Goal: Navigation & Orientation: Understand site structure

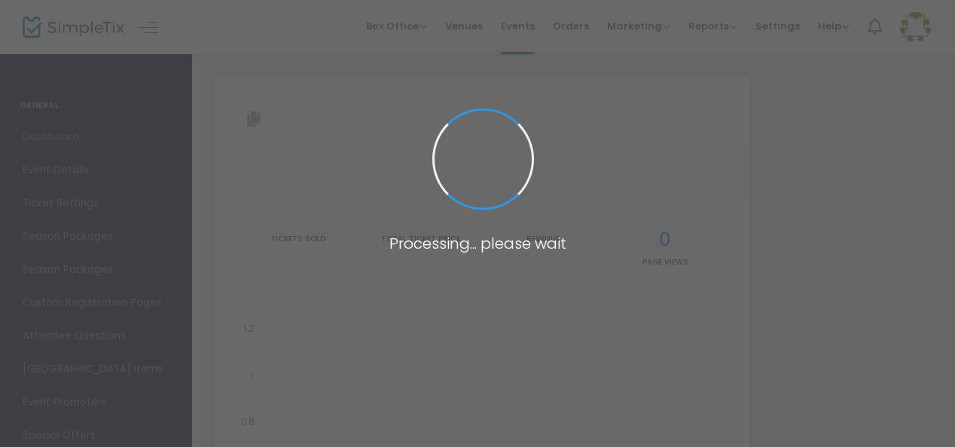
type input "[URL][DOMAIN_NAME]"
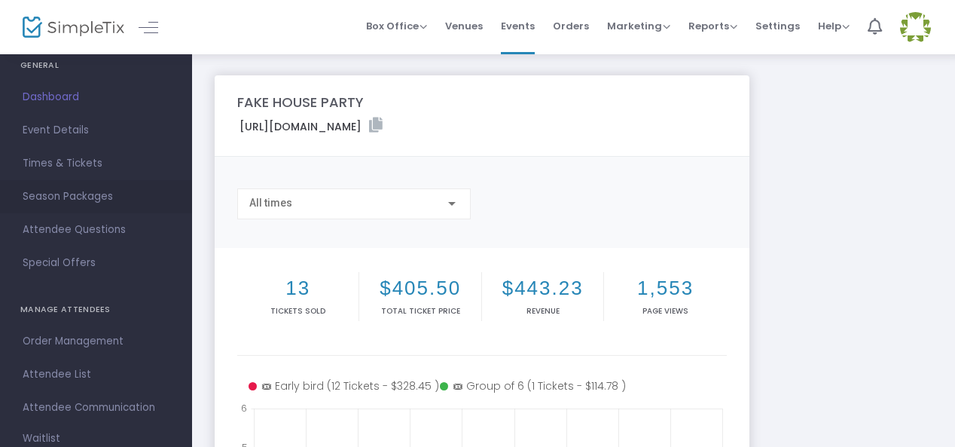
scroll to position [75, 0]
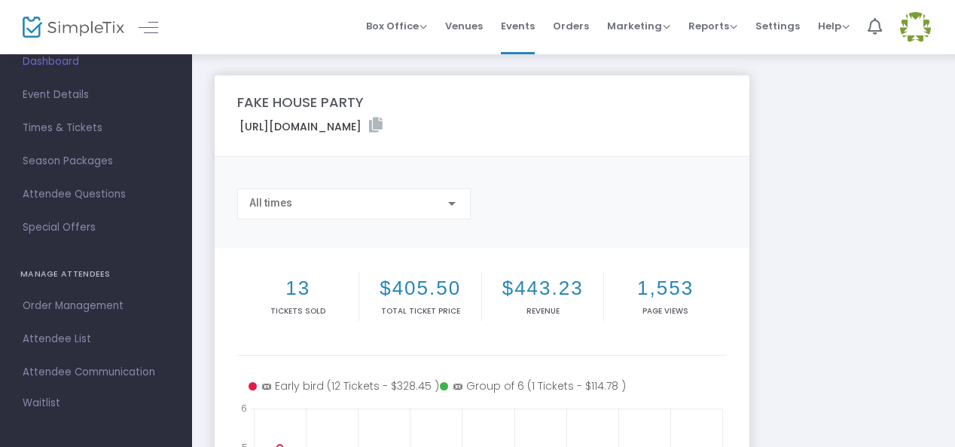
click at [345, 213] on div "All times" at bounding box center [353, 200] width 209 height 28
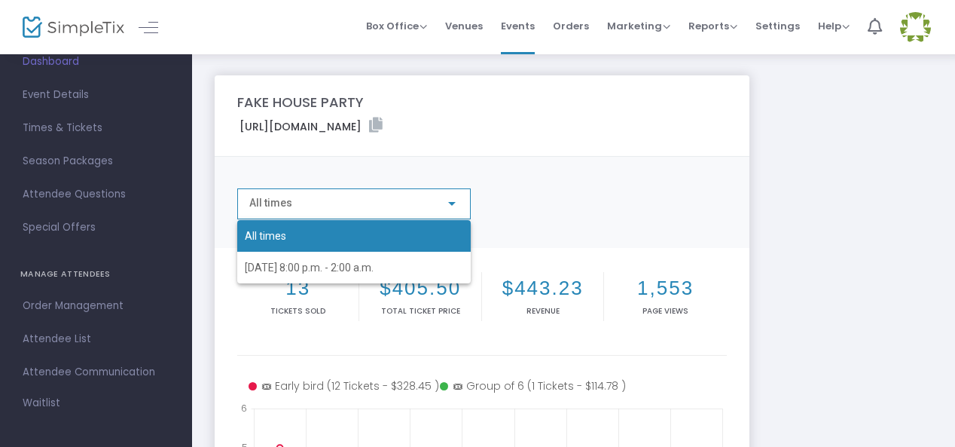
click at [419, 179] on div at bounding box center [477, 223] width 955 height 447
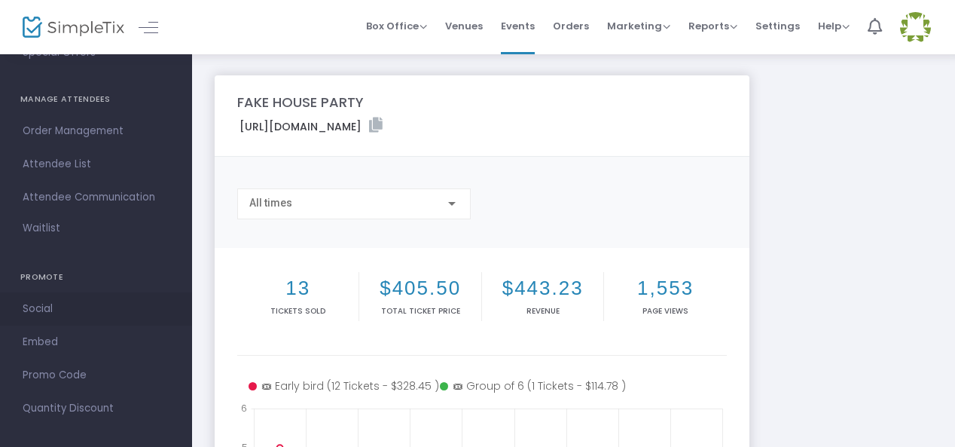
scroll to position [261, 0]
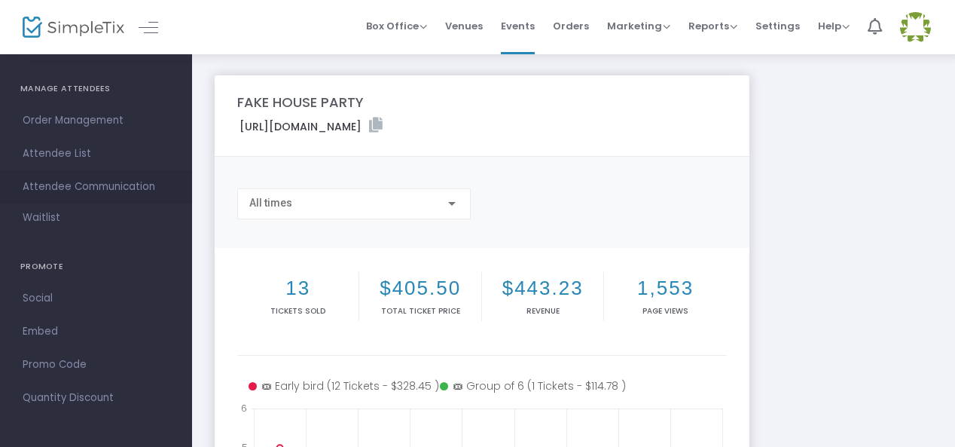
click at [75, 185] on span "Attendee Communication" at bounding box center [96, 187] width 147 height 20
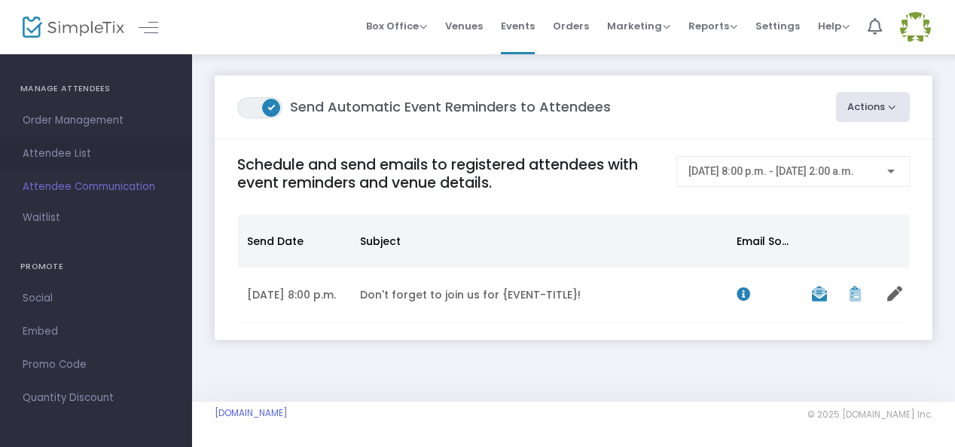
click at [75, 163] on span "Attendee List" at bounding box center [96, 154] width 147 height 20
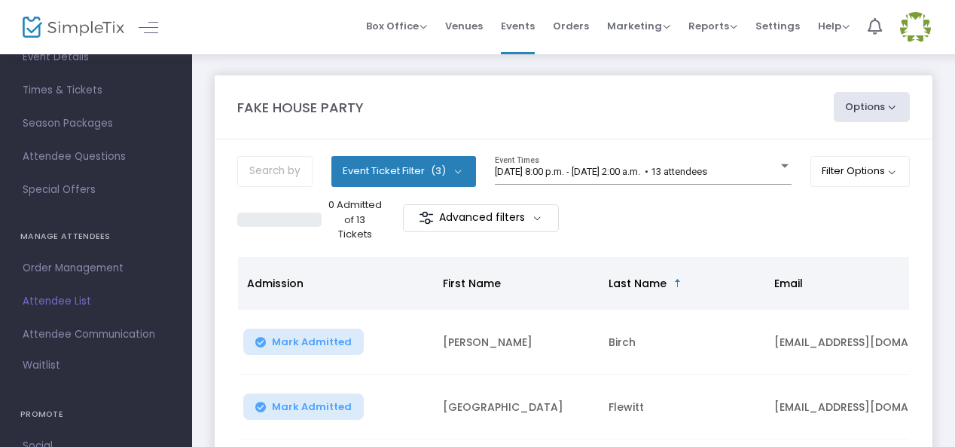
scroll to position [226, 0]
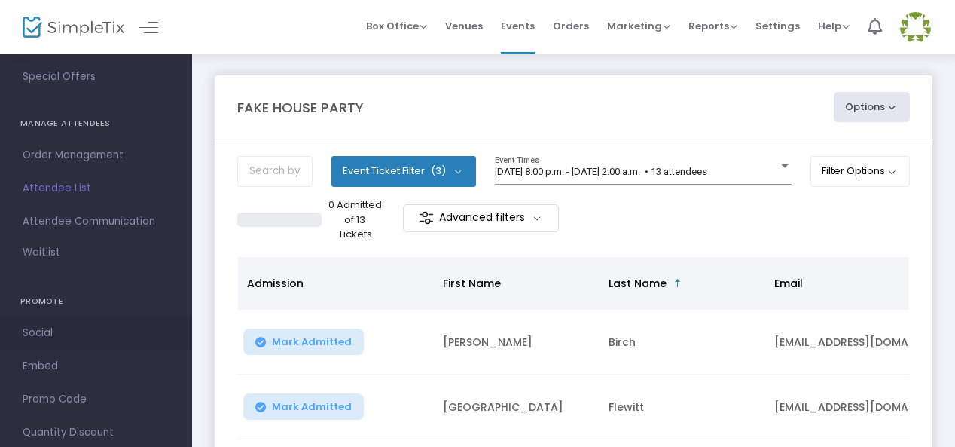
click at [58, 322] on link "Social" at bounding box center [96, 332] width 192 height 33
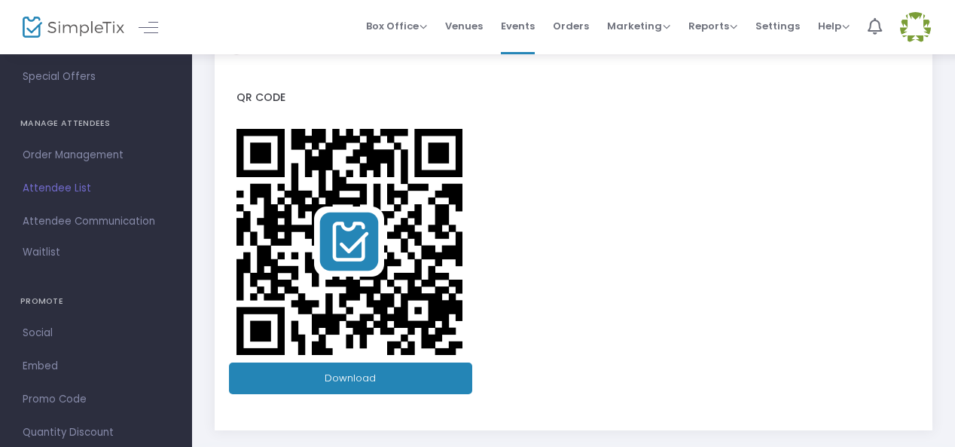
scroll to position [490, 0]
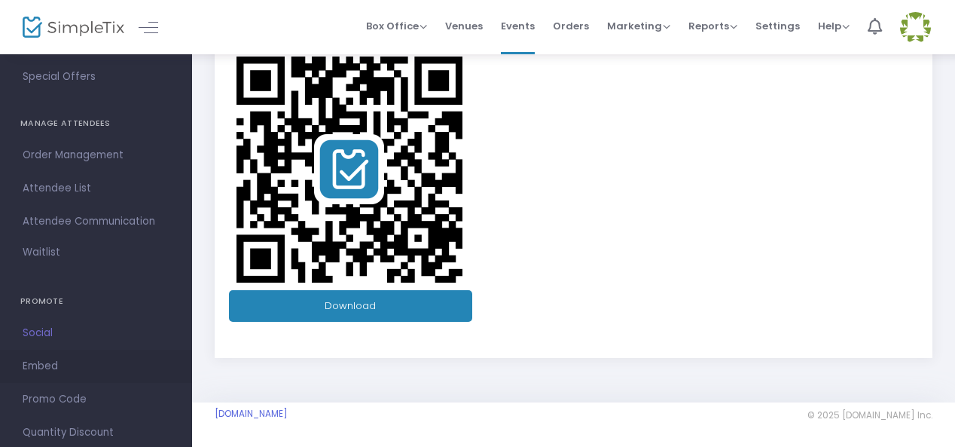
click at [51, 369] on span "Embed" at bounding box center [96, 366] width 147 height 20
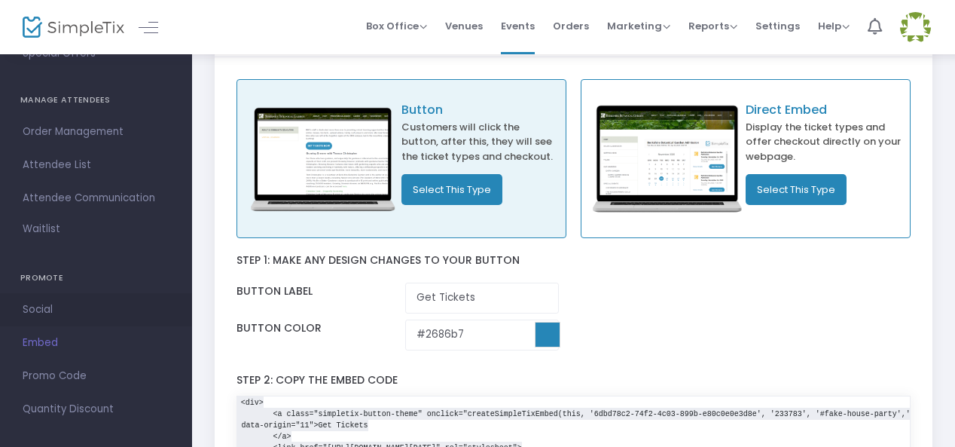
scroll to position [261, 0]
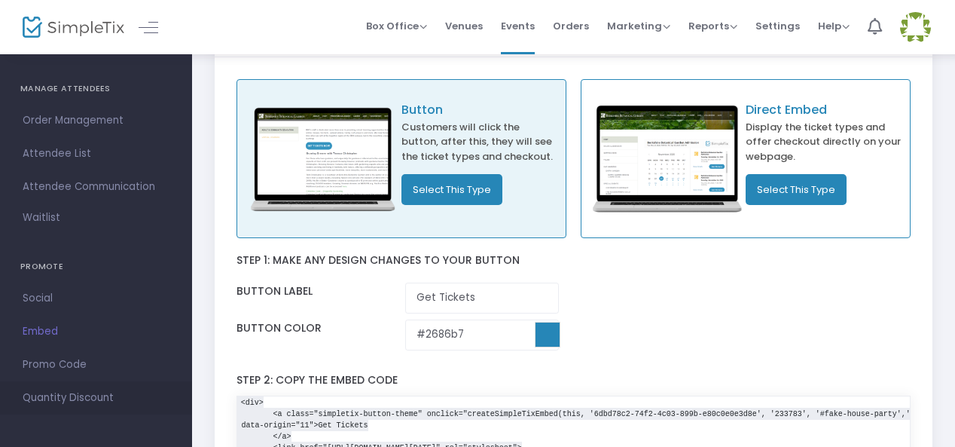
click at [77, 385] on link "Quantity Discount" at bounding box center [96, 397] width 192 height 33
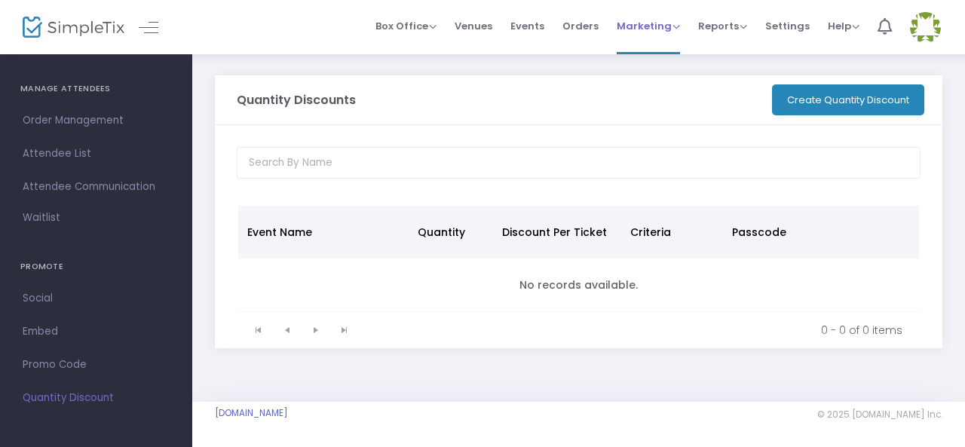
click at [677, 24] on span "Marketing" at bounding box center [647, 26] width 63 height 14
click at [59, 148] on span "Attendee List" at bounding box center [96, 154] width 147 height 20
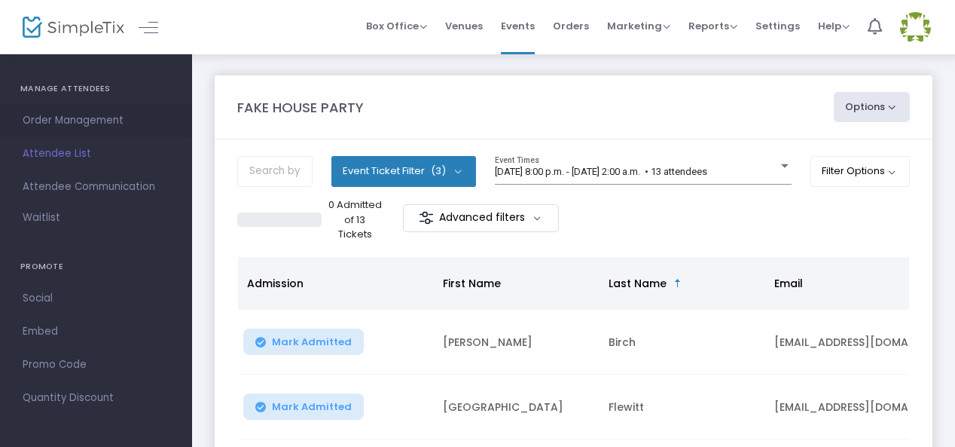
click at [114, 117] on span "Order Management" at bounding box center [96, 121] width 147 height 20
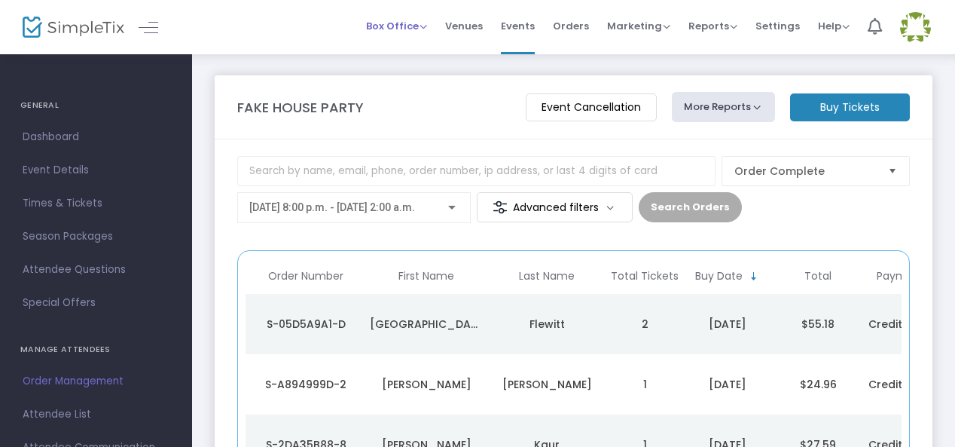
click at [412, 34] on span "Box Office Sell Tickets Bookings Sell Season Pass" at bounding box center [396, 26] width 61 height 38
click at [784, 208] on div "Order Complete [DATE] 8:00 p.m. - [DATE] 2:00 a.m. Advanced filters Search Orde…" at bounding box center [573, 195] width 673 height 79
click at [209, 41] on div "Box Office Sell Tickets Bookings Sell Season Pass Venues Memberships Events Ord…" at bounding box center [573, 27] width 763 height 54
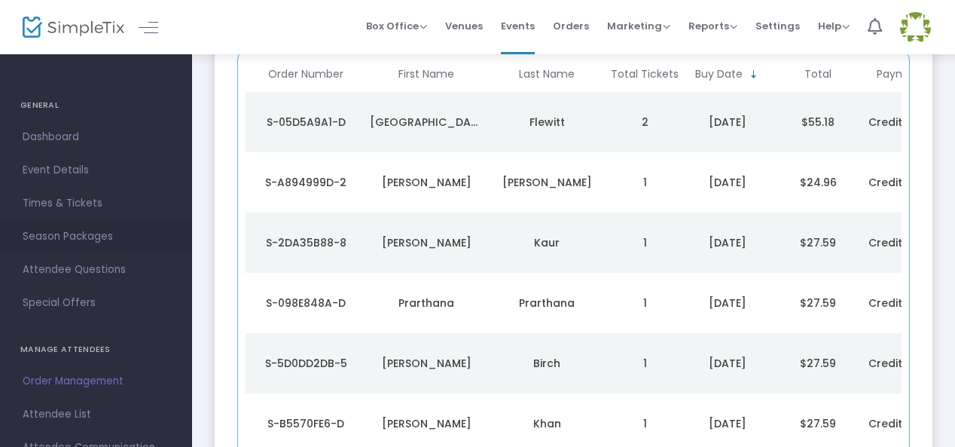
scroll to position [226, 0]
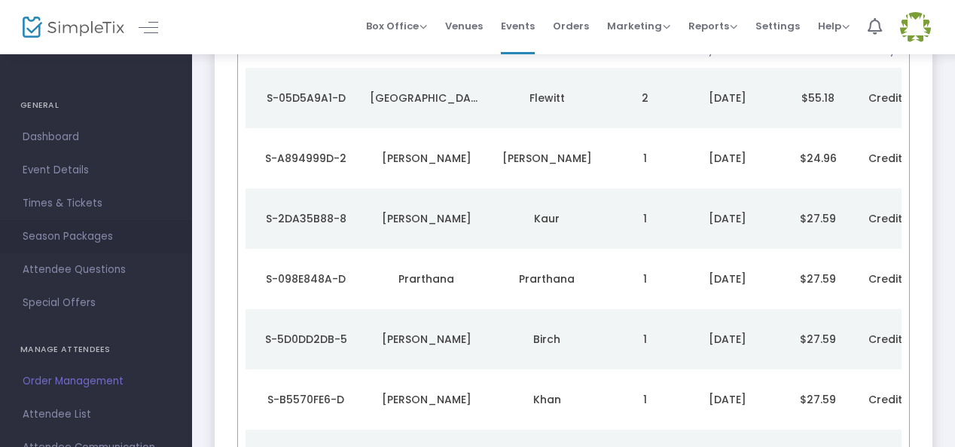
click at [74, 243] on span "Season Packages" at bounding box center [96, 237] width 147 height 20
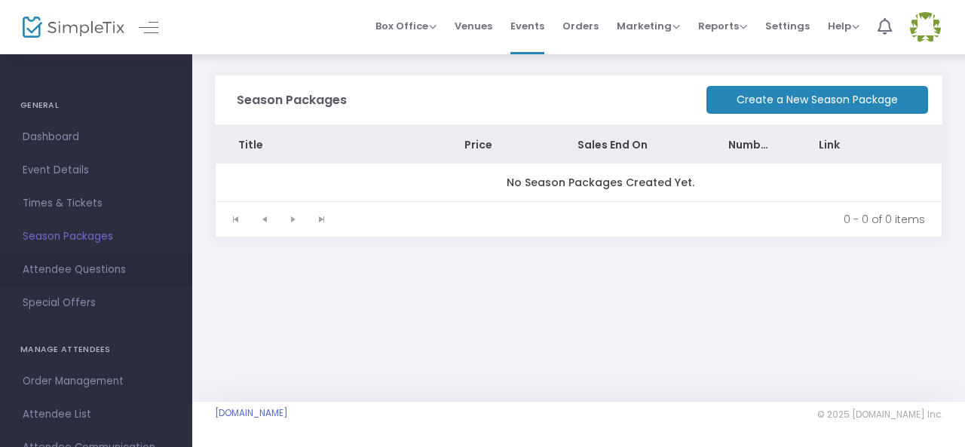
click at [62, 268] on span "Attendee Questions" at bounding box center [96, 270] width 147 height 20
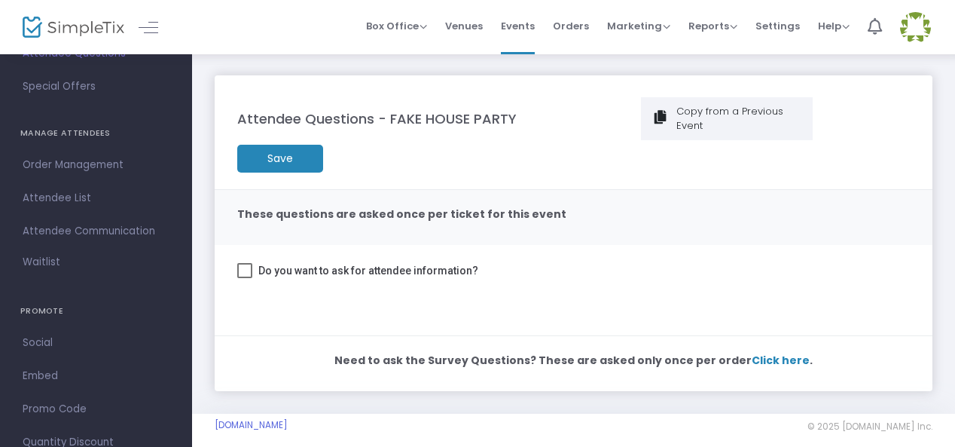
scroll to position [226, 0]
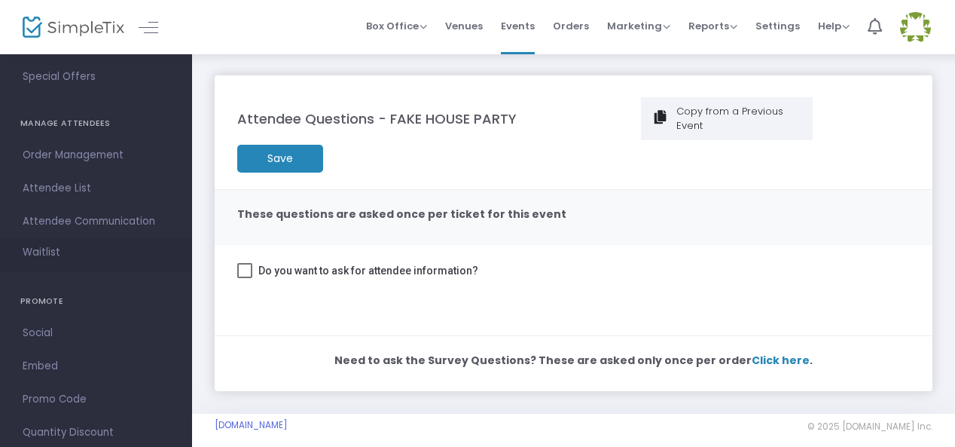
click at [80, 251] on link "Waitlist" at bounding box center [96, 254] width 192 height 33
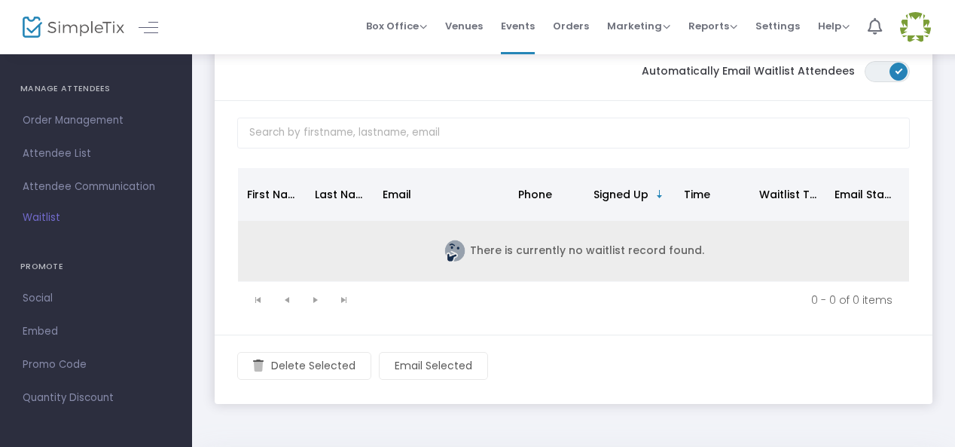
scroll to position [121, 0]
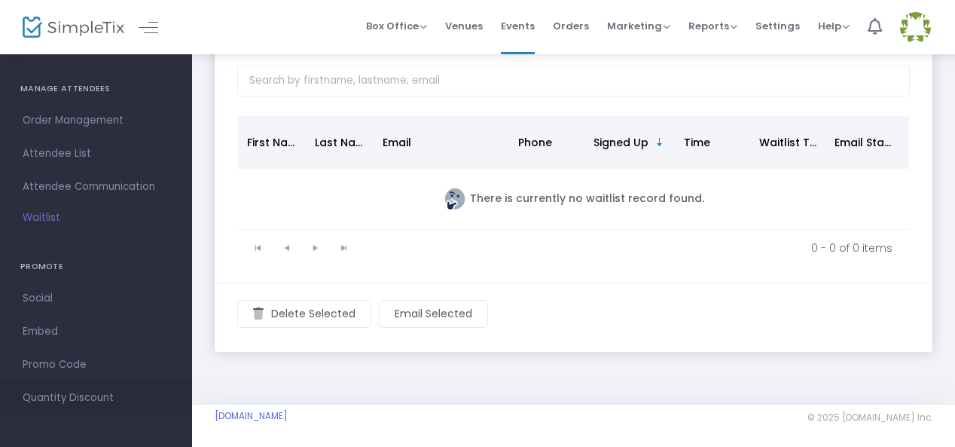
click at [99, 406] on span "Quantity Discount" at bounding box center [96, 398] width 147 height 20
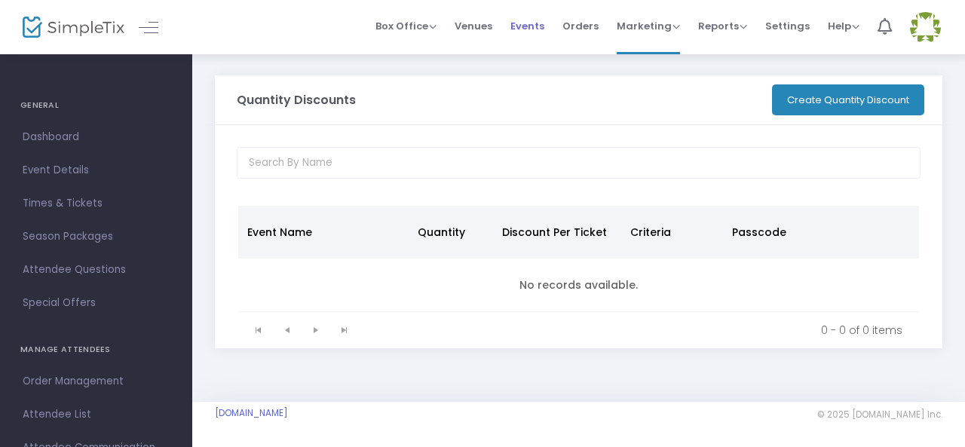
click at [519, 35] on span "Events" at bounding box center [527, 26] width 34 height 38
